Goal: Task Accomplishment & Management: Use online tool/utility

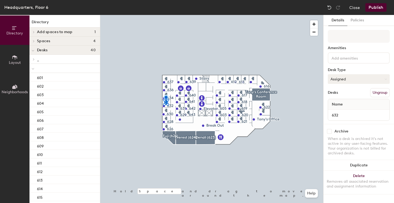
click at [348, 74] on button "Assigned" at bounding box center [358, 79] width 62 height 10
click at [354, 114] on div "Hoteled" at bounding box center [355, 112] width 54 height 8
click at [375, 6] on button "Publish" at bounding box center [375, 7] width 21 height 9
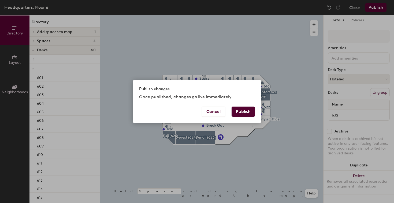
click at [245, 119] on div "Cancel Publish" at bounding box center [197, 115] width 128 height 17
click at [245, 112] on button "Publish" at bounding box center [242, 112] width 23 height 10
